Goal: Information Seeking & Learning: Learn about a topic

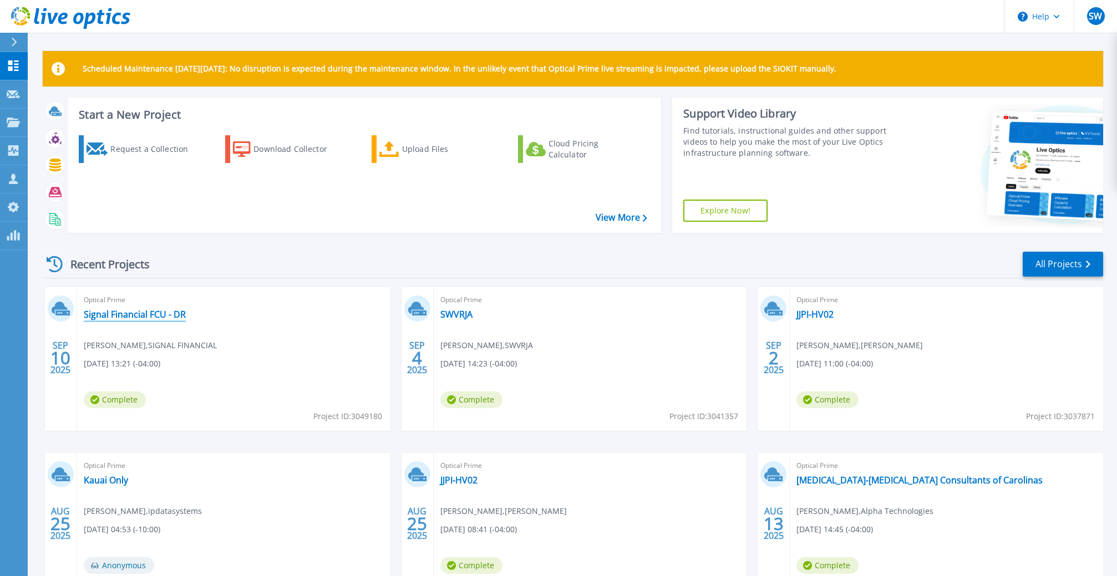
click at [144, 310] on link "Signal Financial FCU - DR" at bounding box center [135, 314] width 102 height 11
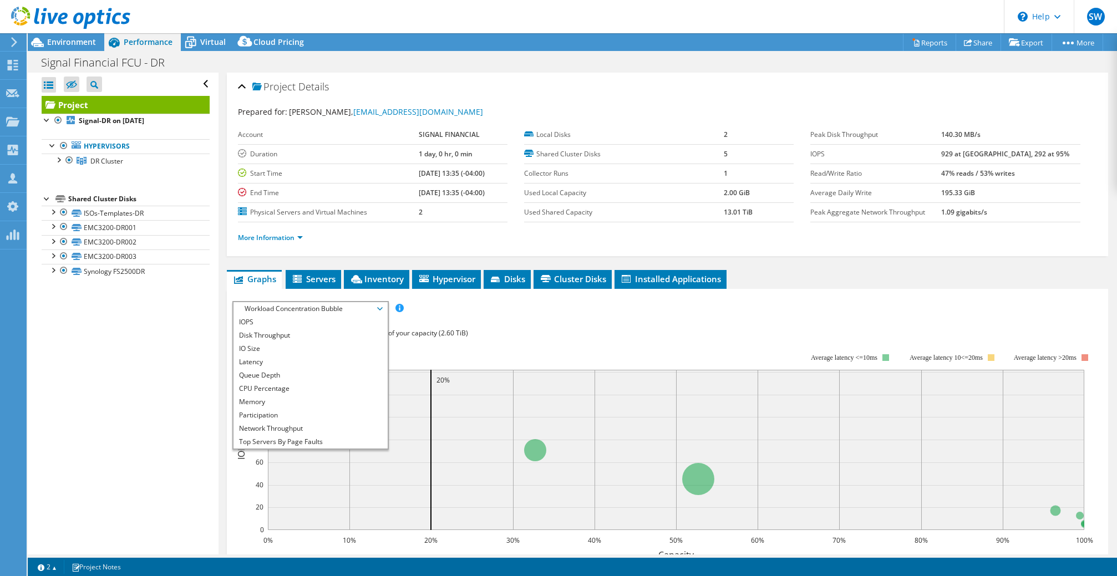
select select "USD"
click at [474, 333] on div "Workload Concentration: 29% of IOPS falls on 20% of your capacity (2.60 TiB)" at bounding box center [667, 333] width 870 height 12
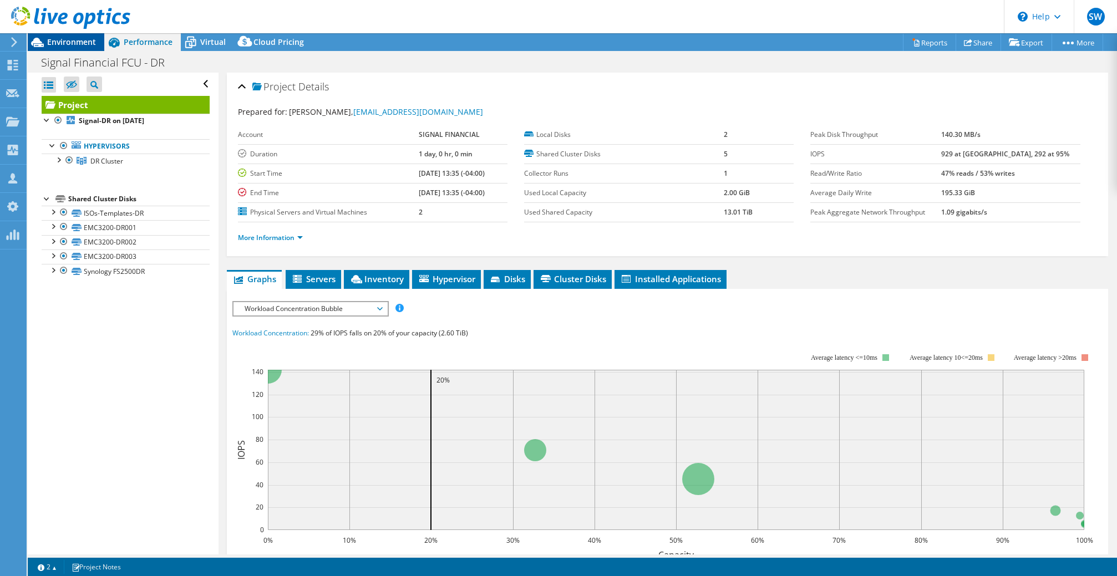
click at [83, 47] on span "Environment" at bounding box center [71, 42] width 49 height 11
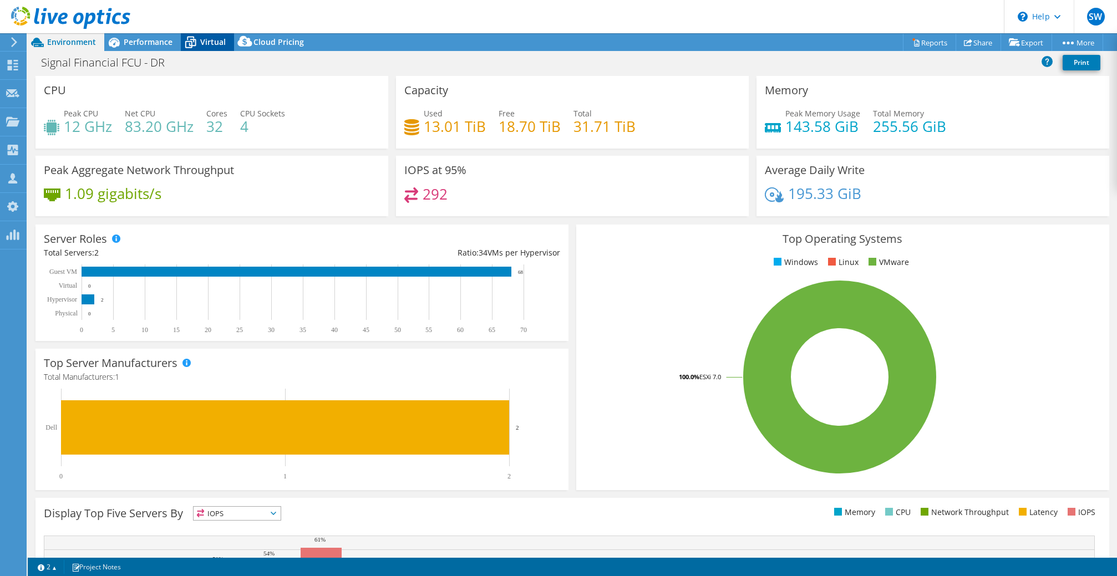
click at [196, 45] on icon at bounding box center [190, 42] width 19 height 19
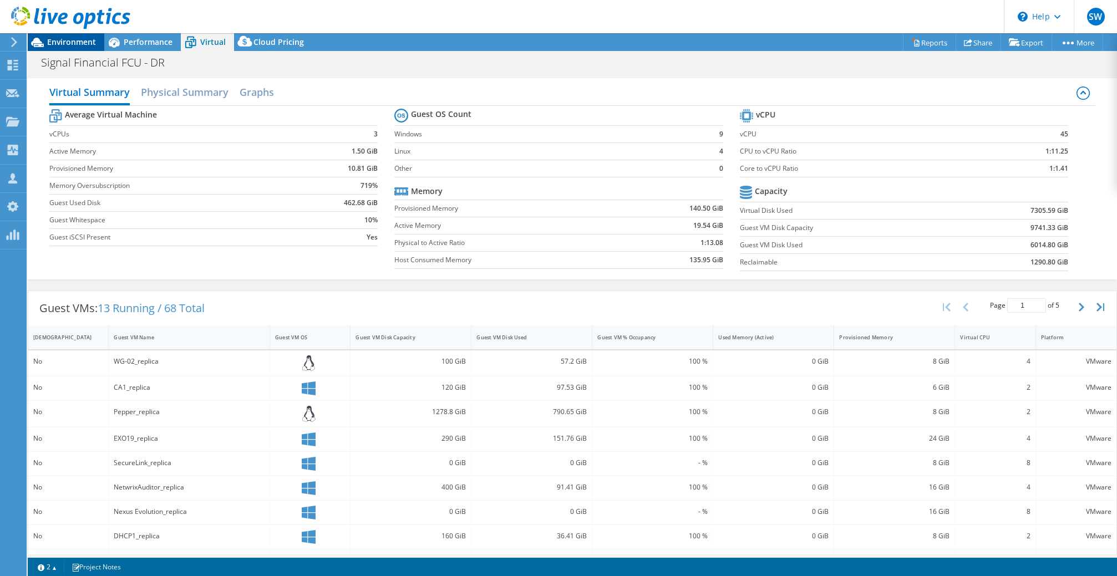
click at [89, 42] on span "Environment" at bounding box center [71, 42] width 49 height 11
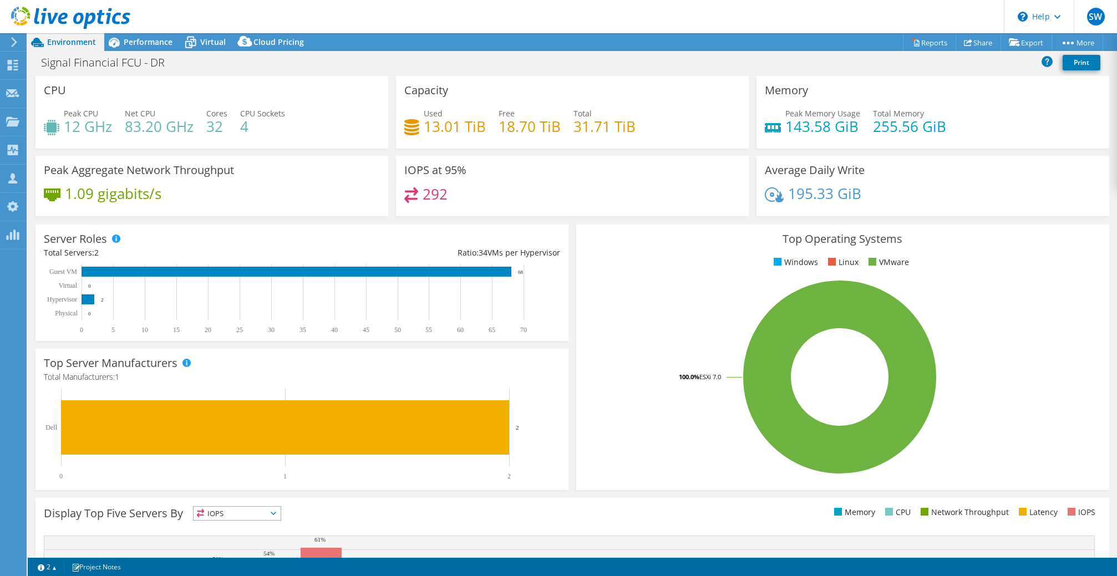
click at [162, 43] on span "Performance" at bounding box center [148, 42] width 49 height 11
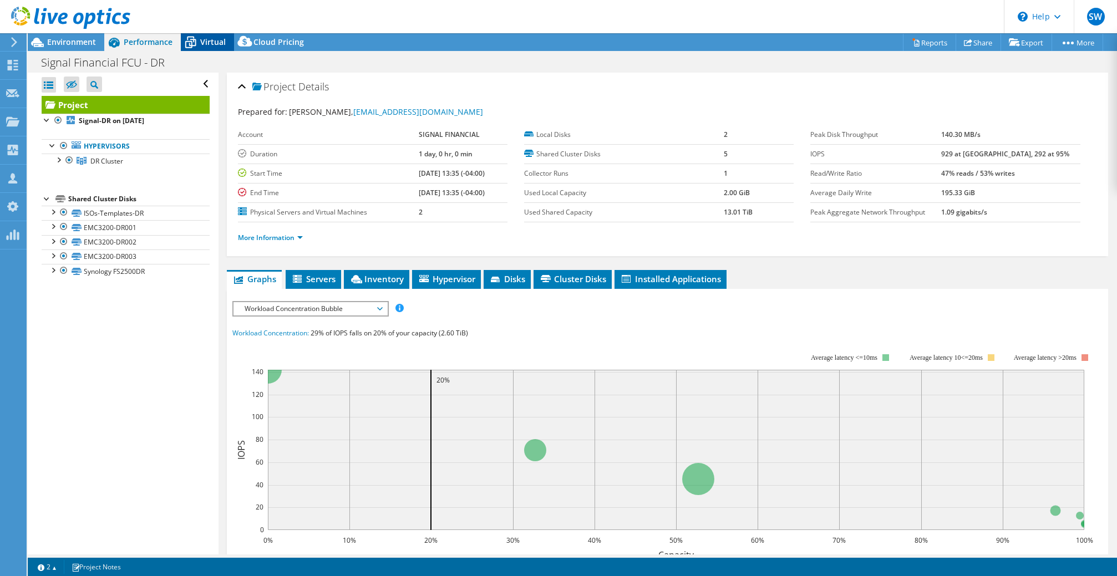
click at [182, 43] on icon at bounding box center [190, 42] width 19 height 19
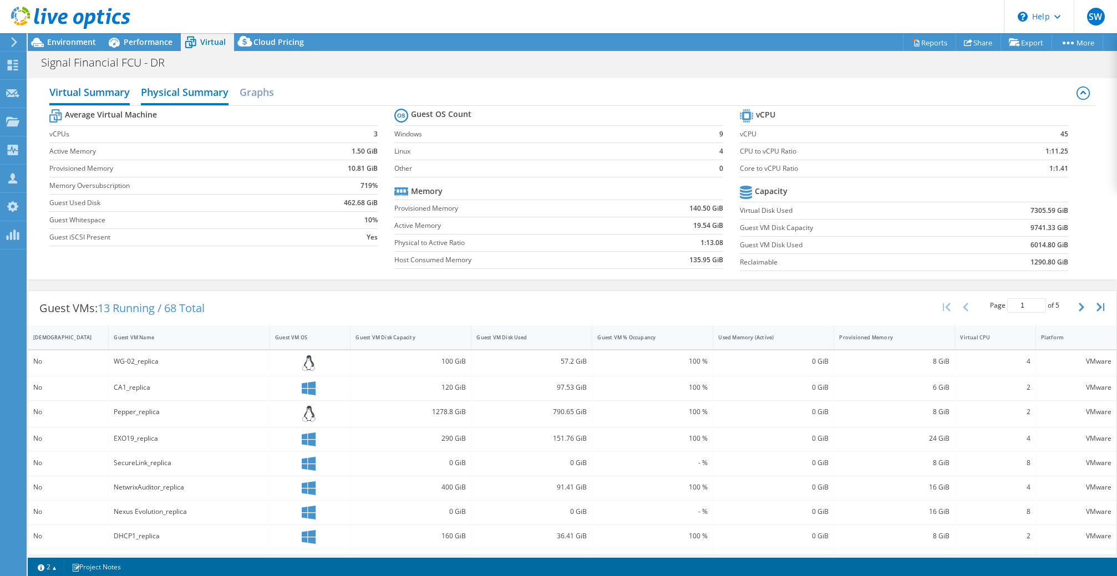
click at [176, 104] on h2 "Physical Summary" at bounding box center [185, 93] width 88 height 24
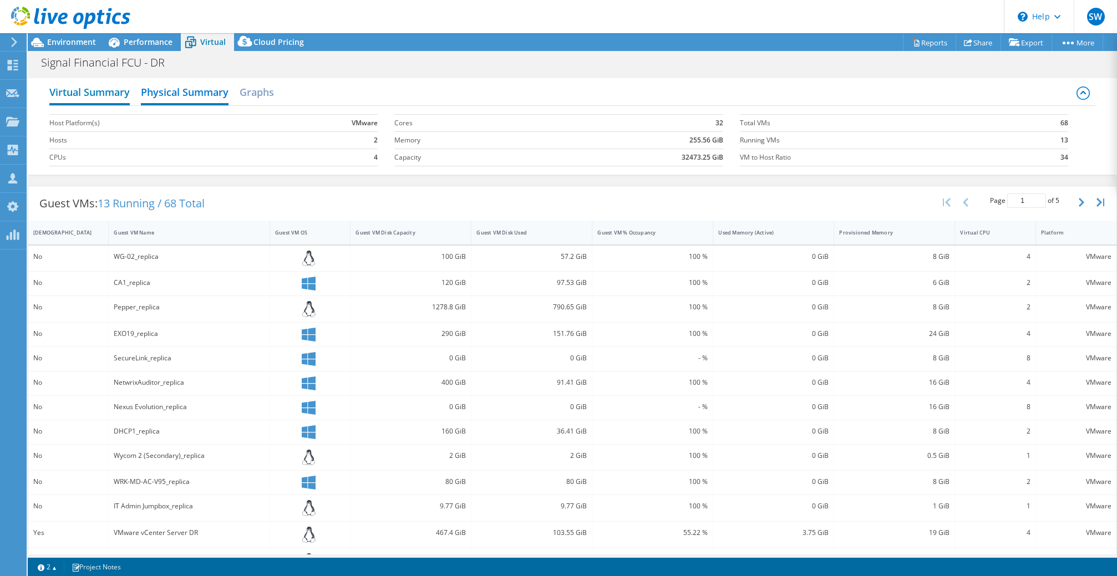
click at [104, 93] on h2 "Virtual Summary" at bounding box center [89, 93] width 80 height 24
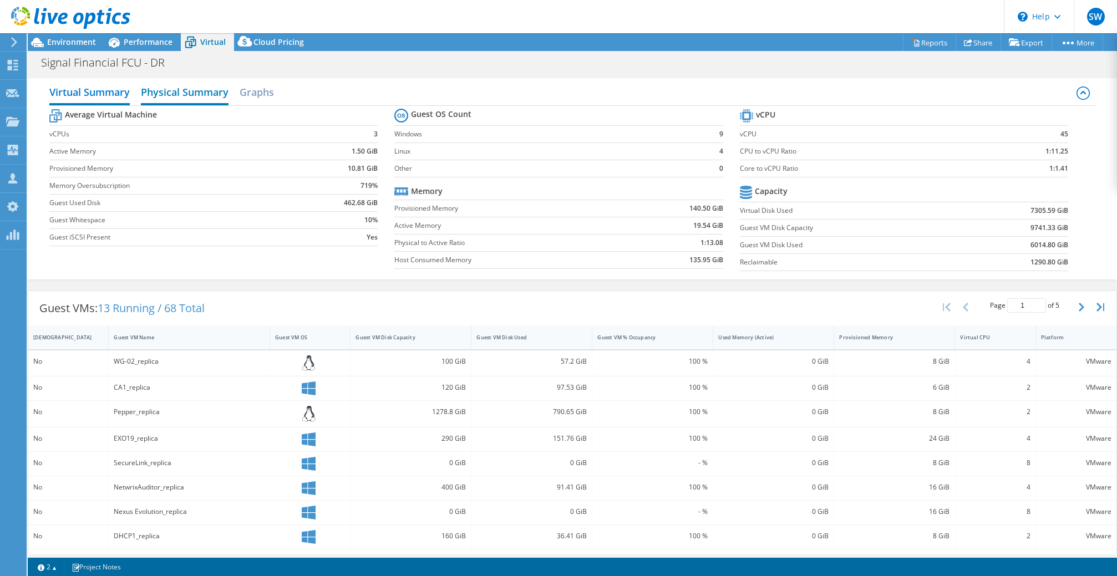
click at [181, 87] on h2 "Physical Summary" at bounding box center [185, 93] width 88 height 24
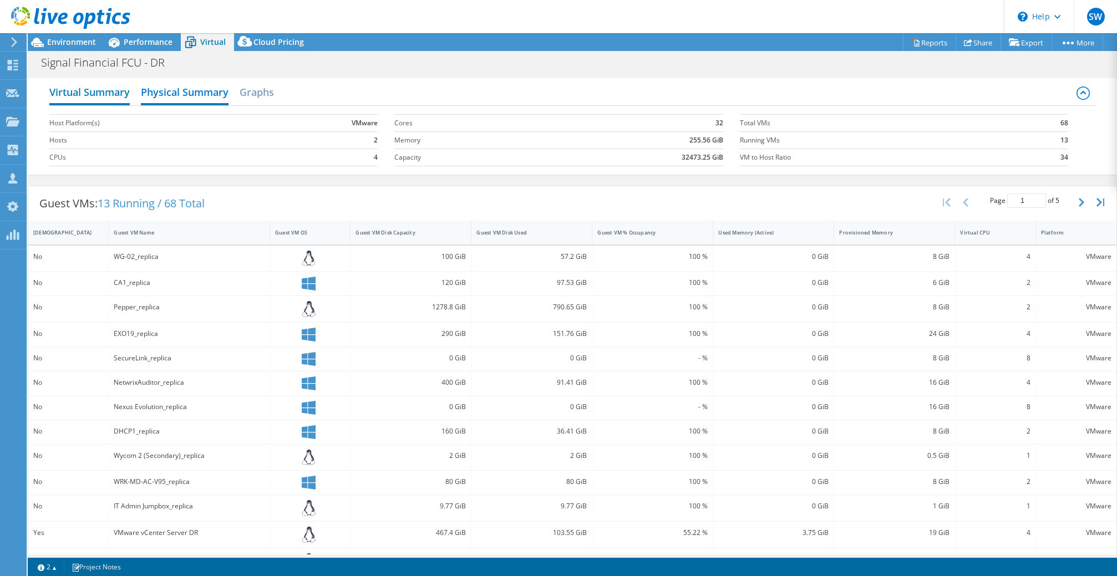
click at [94, 93] on h2 "Virtual Summary" at bounding box center [89, 93] width 80 height 24
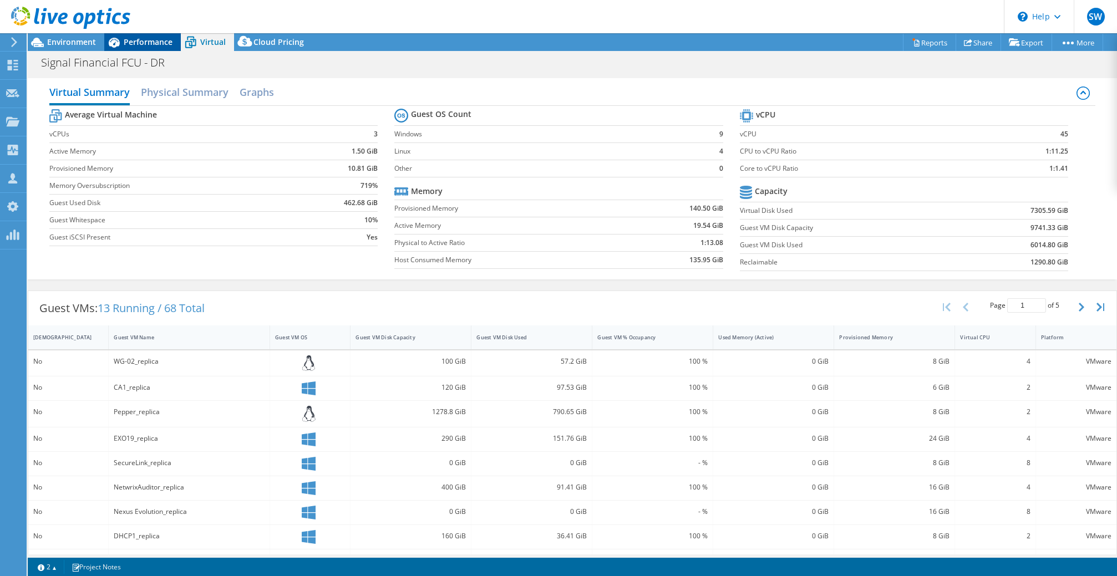
click at [161, 47] on div "Performance" at bounding box center [142, 42] width 77 height 18
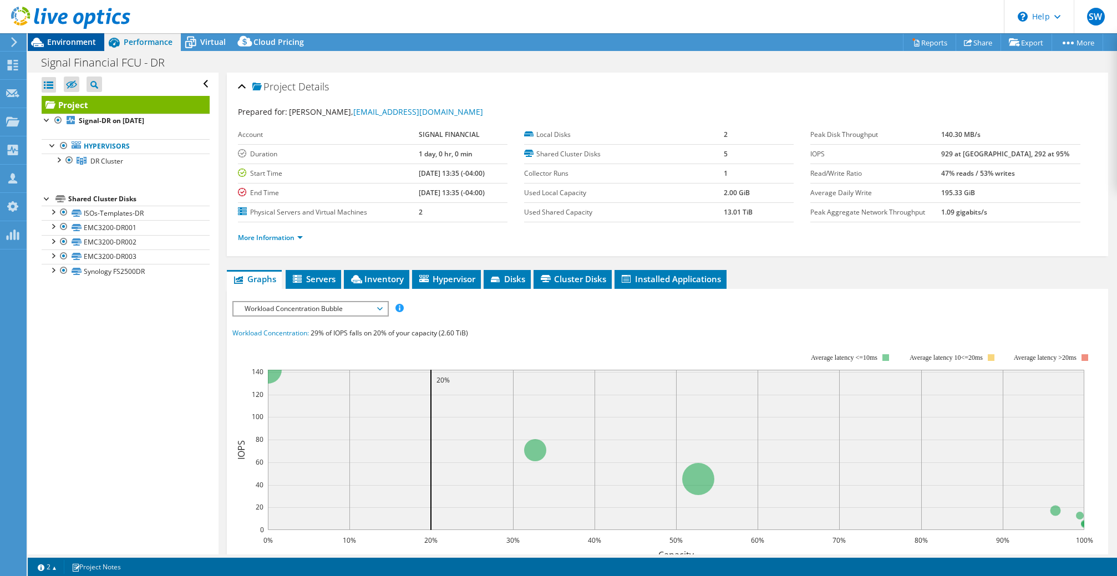
click at [90, 41] on span "Environment" at bounding box center [71, 42] width 49 height 11
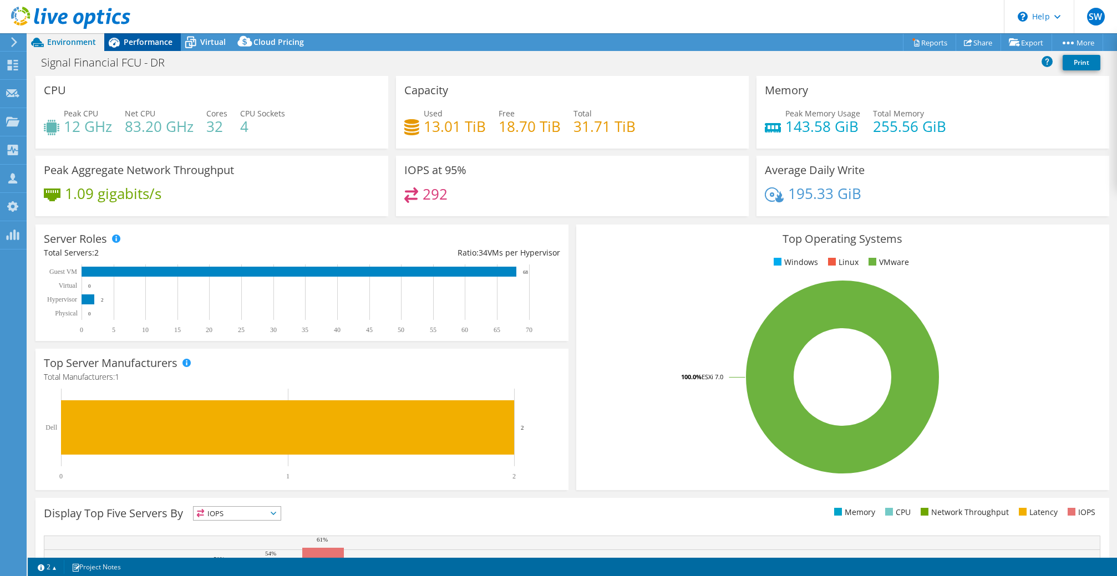
click at [165, 45] on span "Performance" at bounding box center [148, 42] width 49 height 11
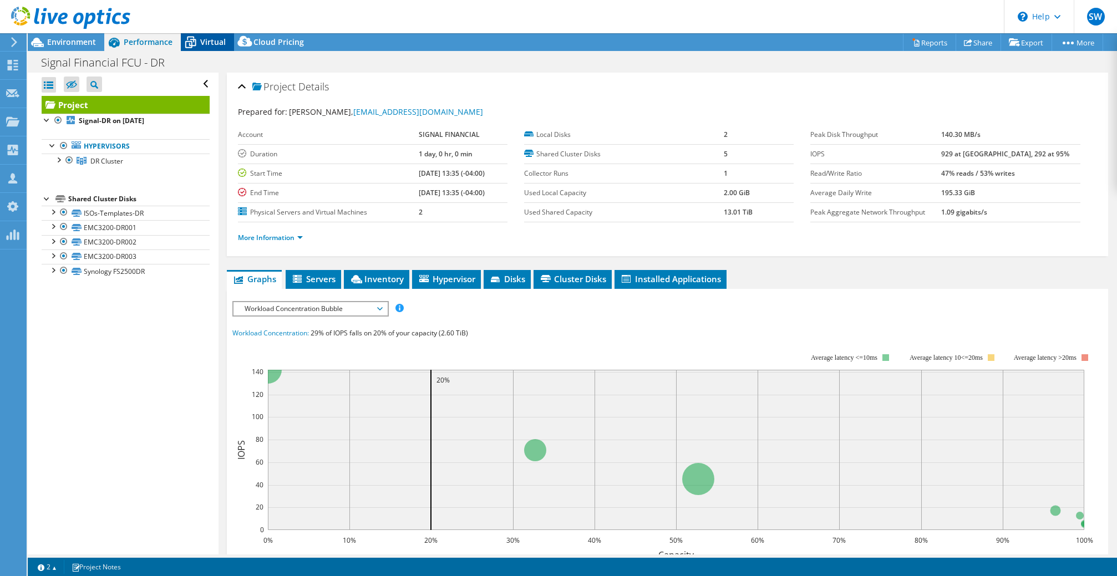
click at [216, 43] on span "Virtual" at bounding box center [213, 42] width 26 height 11
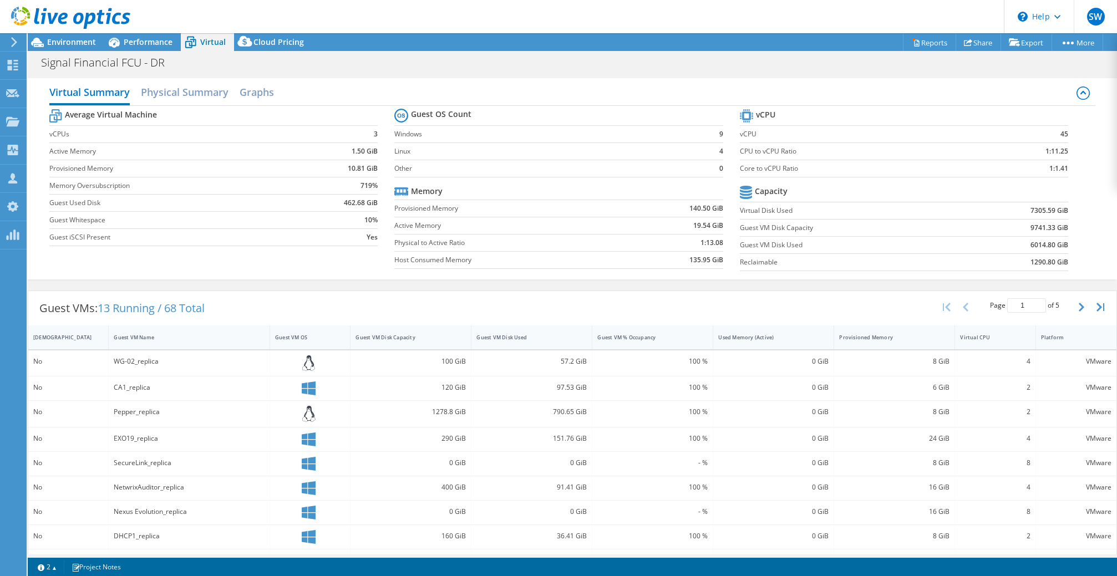
click at [69, 36] on div at bounding box center [65, 18] width 130 height 37
click at [68, 40] on span "Environment" at bounding box center [71, 42] width 49 height 11
